Goal: Task Accomplishment & Management: Use online tool/utility

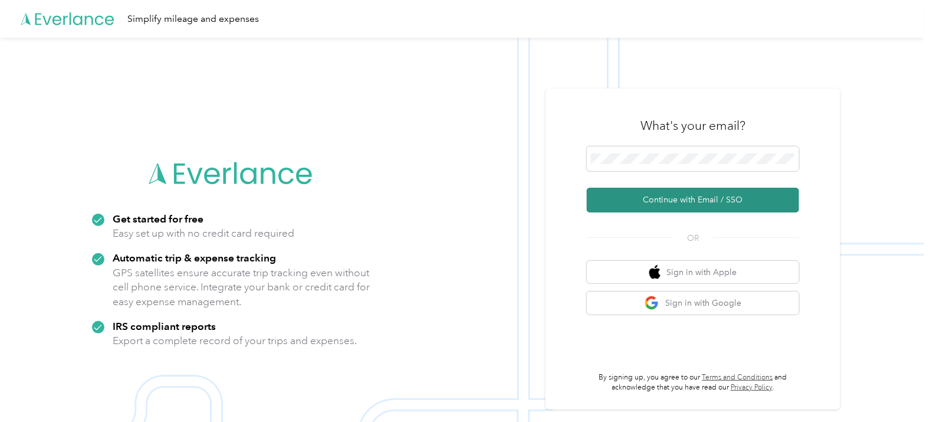
click at [674, 201] on button "Continue with Email / SSO" at bounding box center [693, 199] width 212 height 25
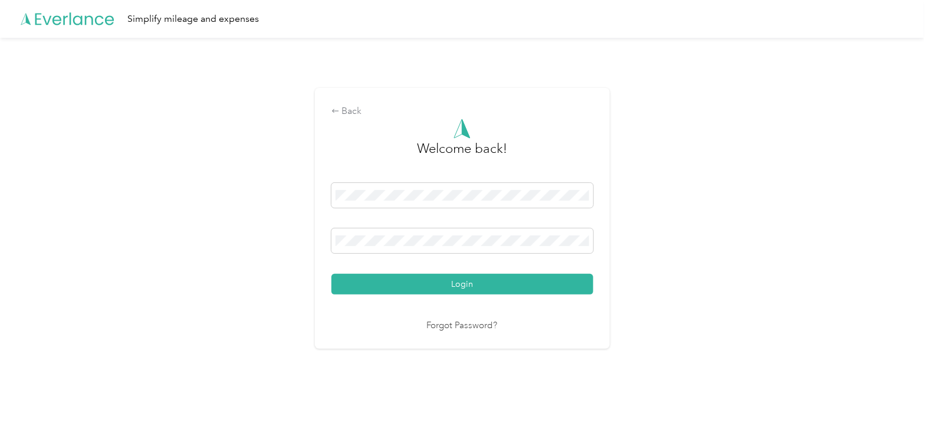
click at [470, 286] on button "Login" at bounding box center [462, 284] width 262 height 21
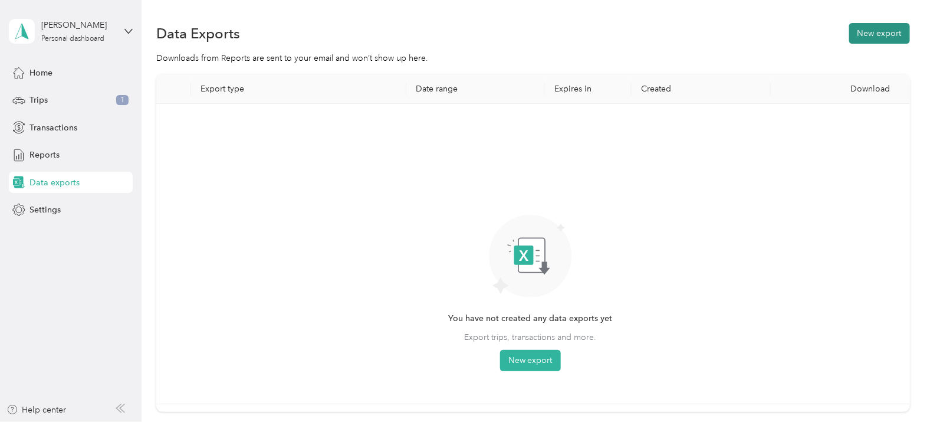
click at [865, 25] on button "New export" at bounding box center [879, 33] width 61 height 21
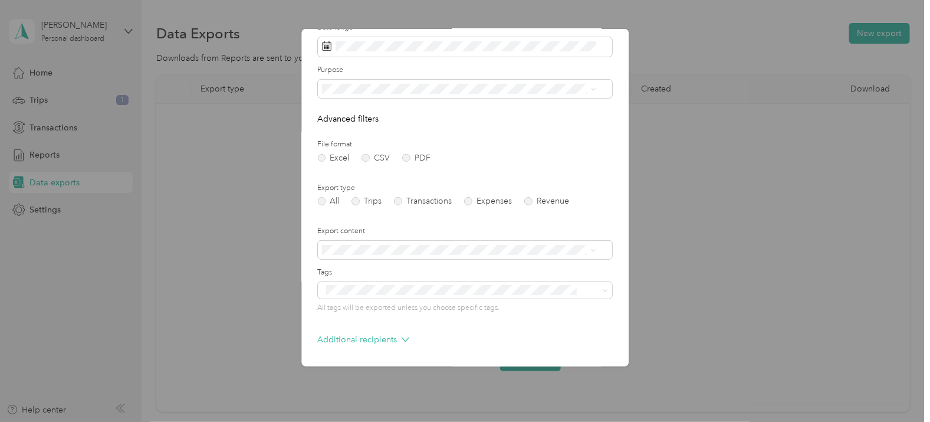
scroll to position [91, 0]
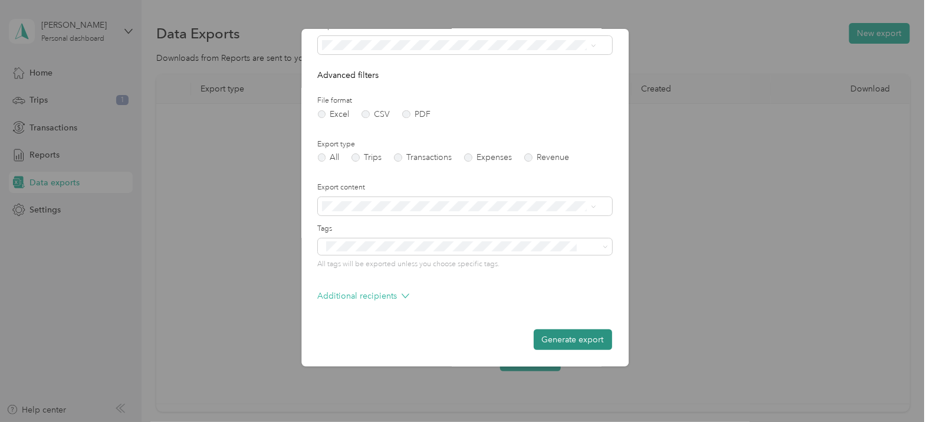
click at [547, 339] on button "Generate export" at bounding box center [573, 339] width 78 height 21
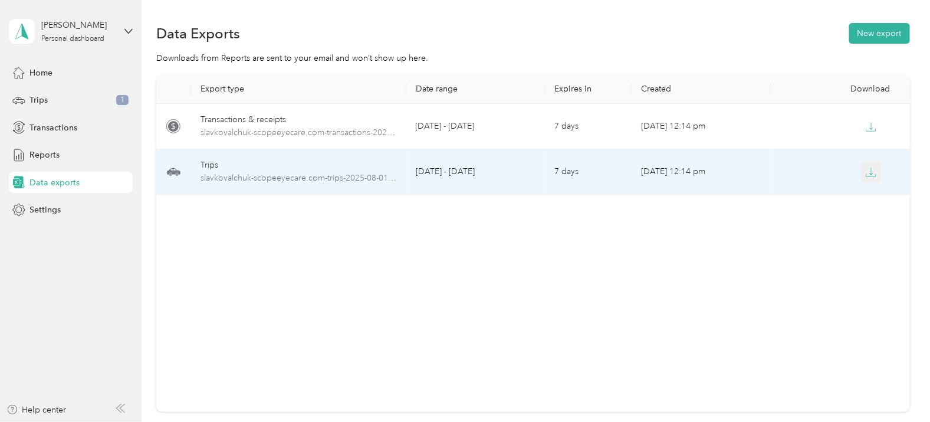
click at [868, 169] on icon "button" at bounding box center [871, 172] width 11 height 11
